Goal: Find specific fact: Find specific fact

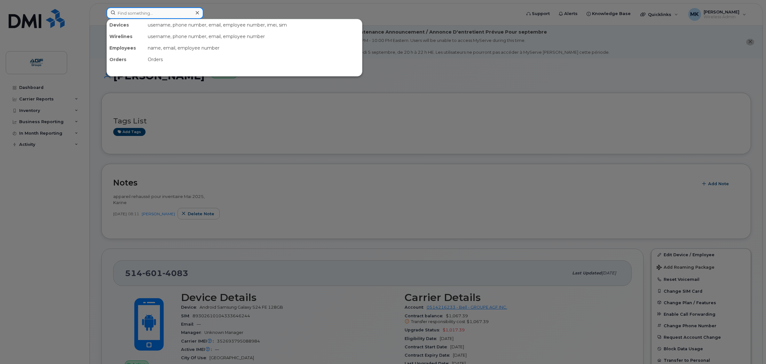
click at [125, 17] on input at bounding box center [155, 13] width 97 height 12
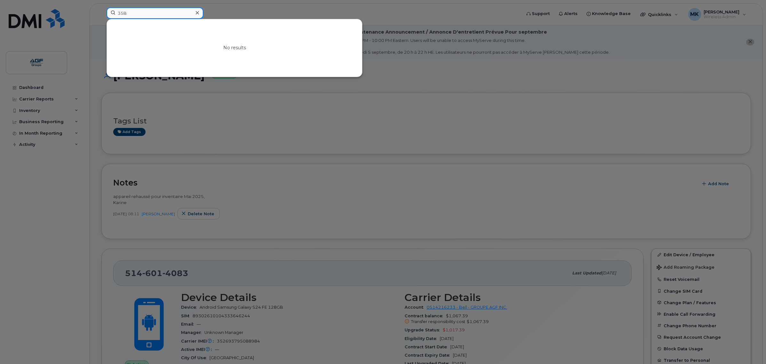
drag, startPoint x: 146, startPoint y: 8, endPoint x: 98, endPoint y: 12, distance: 47.5
click at [101, 12] on div "35B No results" at bounding box center [311, 14] width 421 height 14
type input "K"
click at [122, 74] on div "Enter more symbols" at bounding box center [234, 48] width 255 height 58
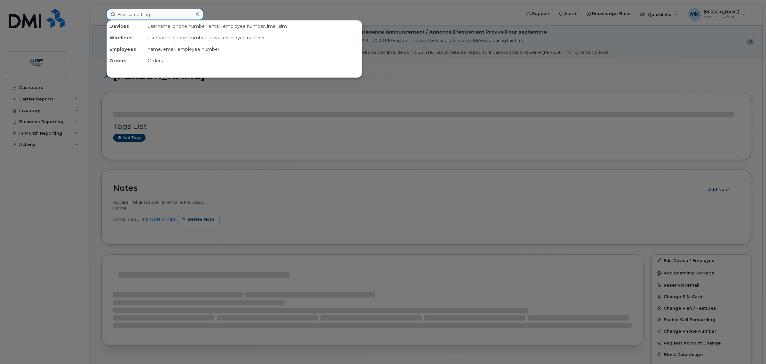
click at [147, 12] on input at bounding box center [155, 15] width 97 height 12
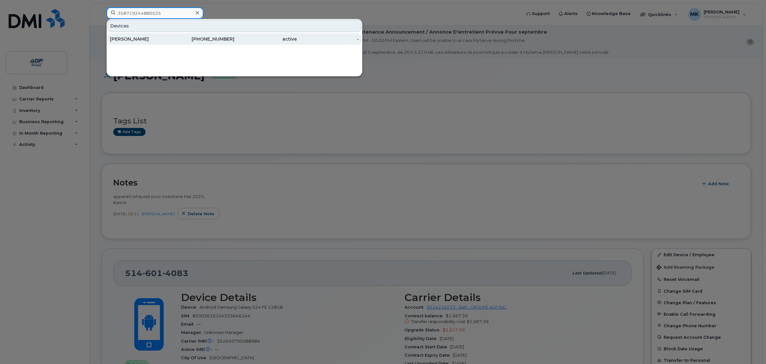
type input "358719244880525"
click at [201, 43] on div "613-558-5396" at bounding box center [203, 39] width 62 height 12
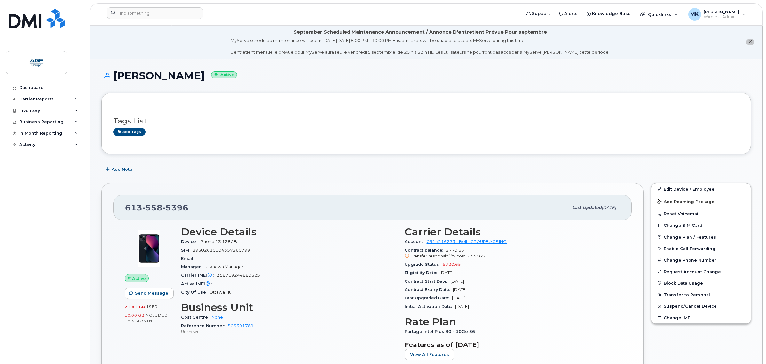
click at [242, 250] on span "89302610104357260799" at bounding box center [222, 250] width 58 height 5
copy span "89302610104357260799"
click at [241, 275] on span "358719244880525" at bounding box center [238, 275] width 43 height 5
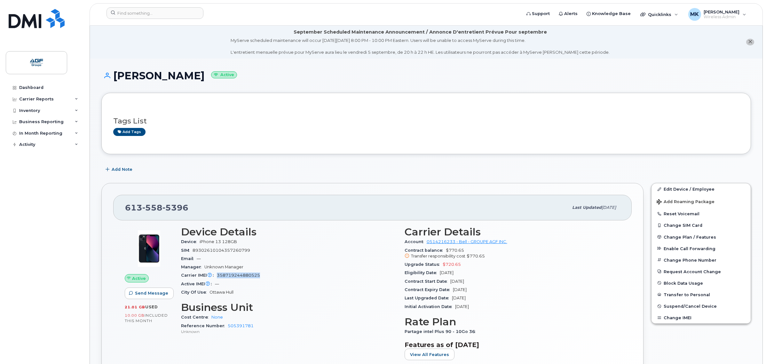
copy span "358719244880525"
drag, startPoint x: 242, startPoint y: 277, endPoint x: 290, endPoint y: 146, distance: 139.3
click at [290, 146] on div "Tags List Add tags" at bounding box center [426, 123] width 650 height 61
click at [250, 274] on span "358719244880525" at bounding box center [238, 275] width 43 height 5
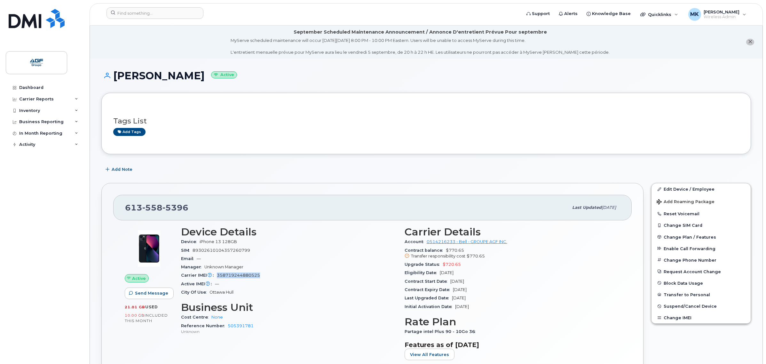
copy span "358719244880525"
click at [302, 283] on div "Active IMEI Active IMEI is refreshed daily with a delay of up to 48 hours follo…" at bounding box center [289, 284] width 216 height 8
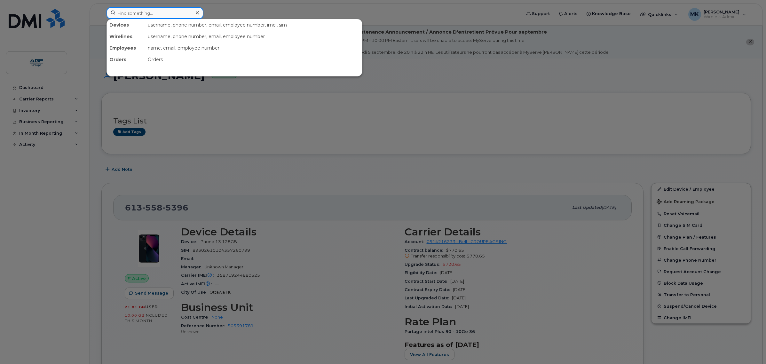
click at [142, 11] on input at bounding box center [155, 13] width 97 height 12
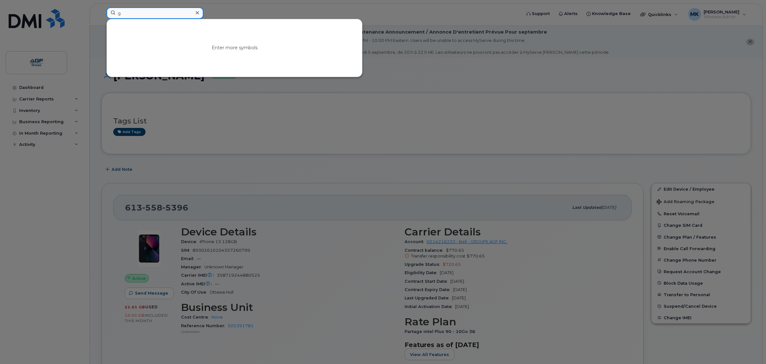
type input "g."
click at [167, 172] on div at bounding box center [383, 182] width 766 height 364
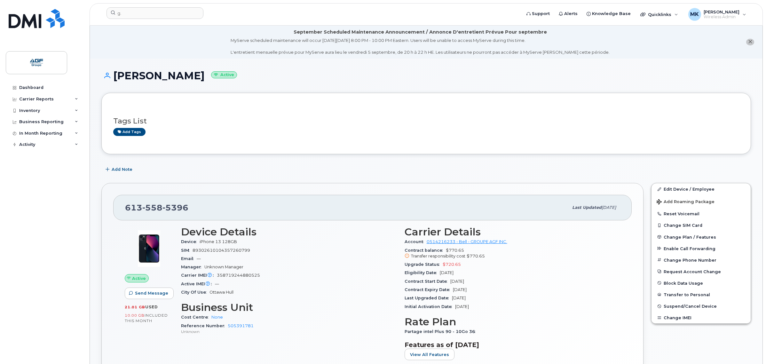
click at [242, 276] on span "358719244880525" at bounding box center [238, 275] width 43 height 5
copy span "358719244880525"
click at [300, 149] on div "Tags List Add tags" at bounding box center [426, 123] width 650 height 61
